Goal: Navigation & Orientation: Find specific page/section

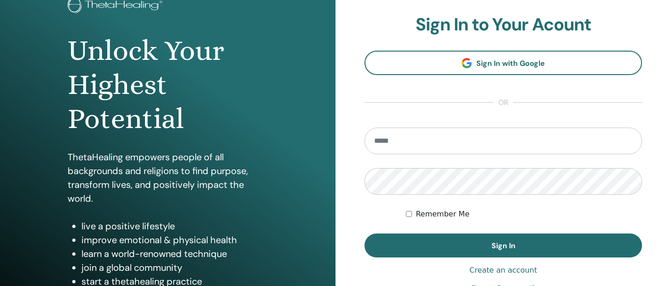
scroll to position [156, 0]
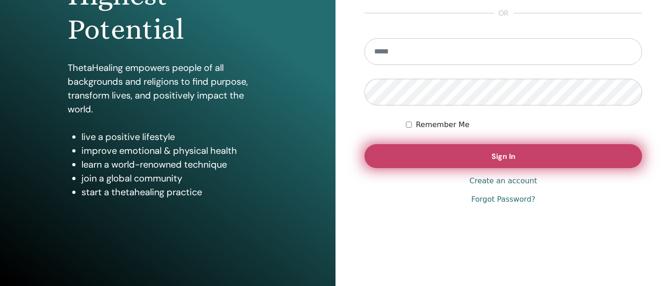
type input "**********"
click at [517, 162] on button "Sign In" at bounding box center [504, 156] width 278 height 24
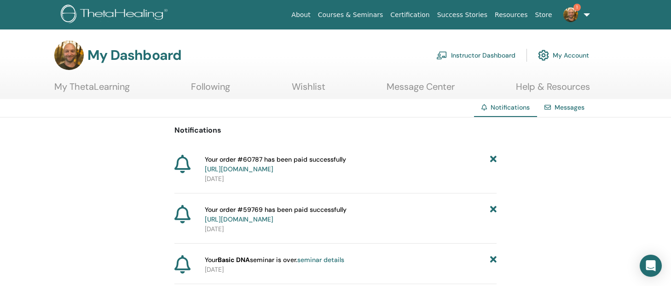
click at [353, 13] on link "Courses & Seminars" at bounding box center [350, 14] width 73 height 17
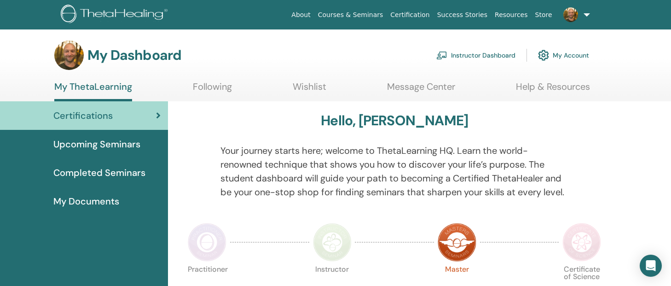
click at [490, 57] on link "Instructor Dashboard" at bounding box center [475, 55] width 79 height 20
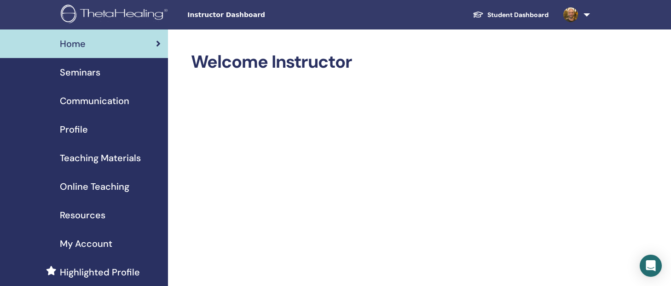
click at [81, 73] on span "Seminars" at bounding box center [80, 72] width 41 height 14
